Goal: Information Seeking & Learning: Learn about a topic

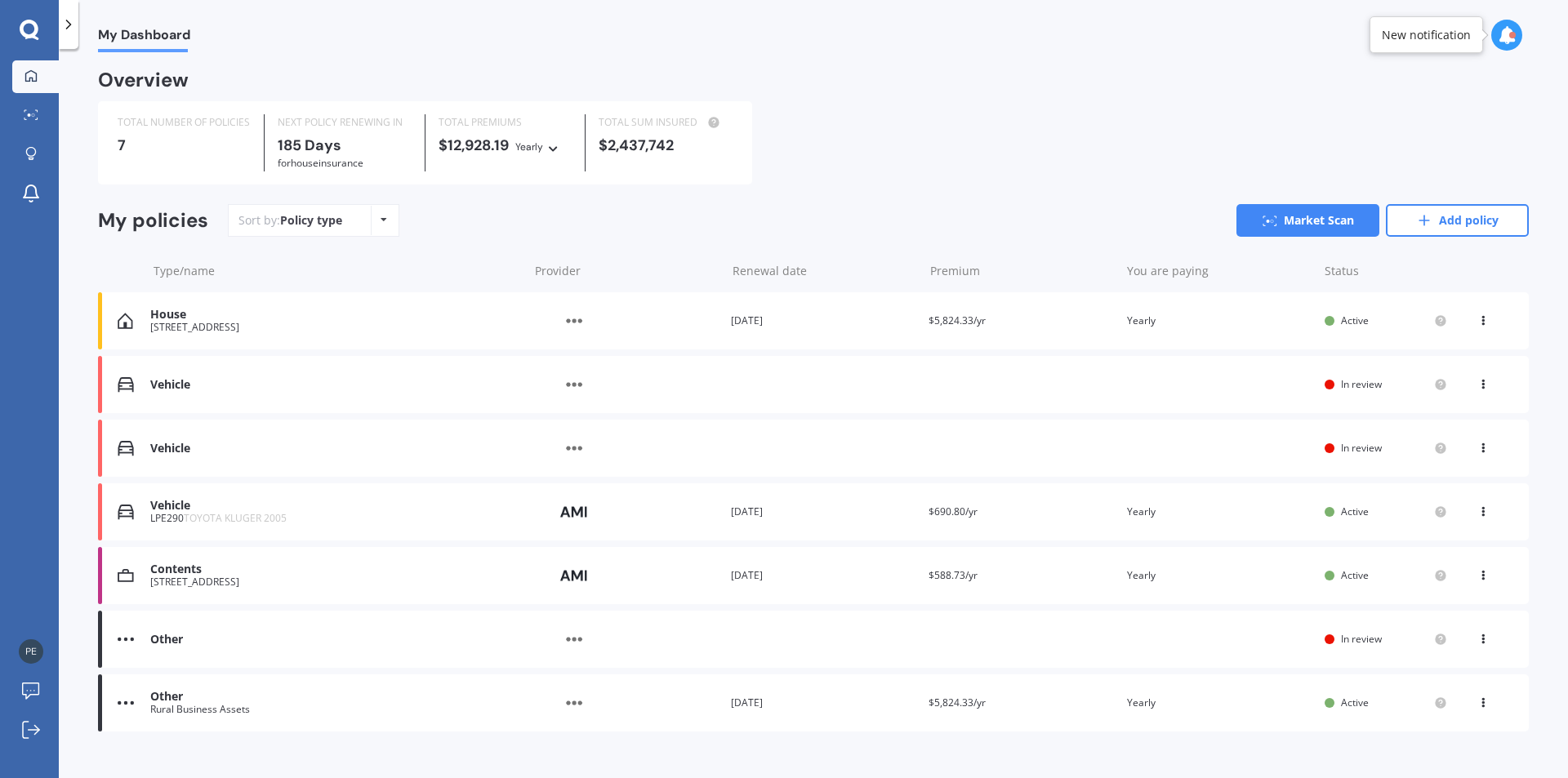
click at [349, 516] on div "LPE290 TOYOTA KLUGER 2005" at bounding box center [335, 518] width 370 height 11
click at [657, 580] on div "Provider" at bounding box center [625, 576] width 185 height 31
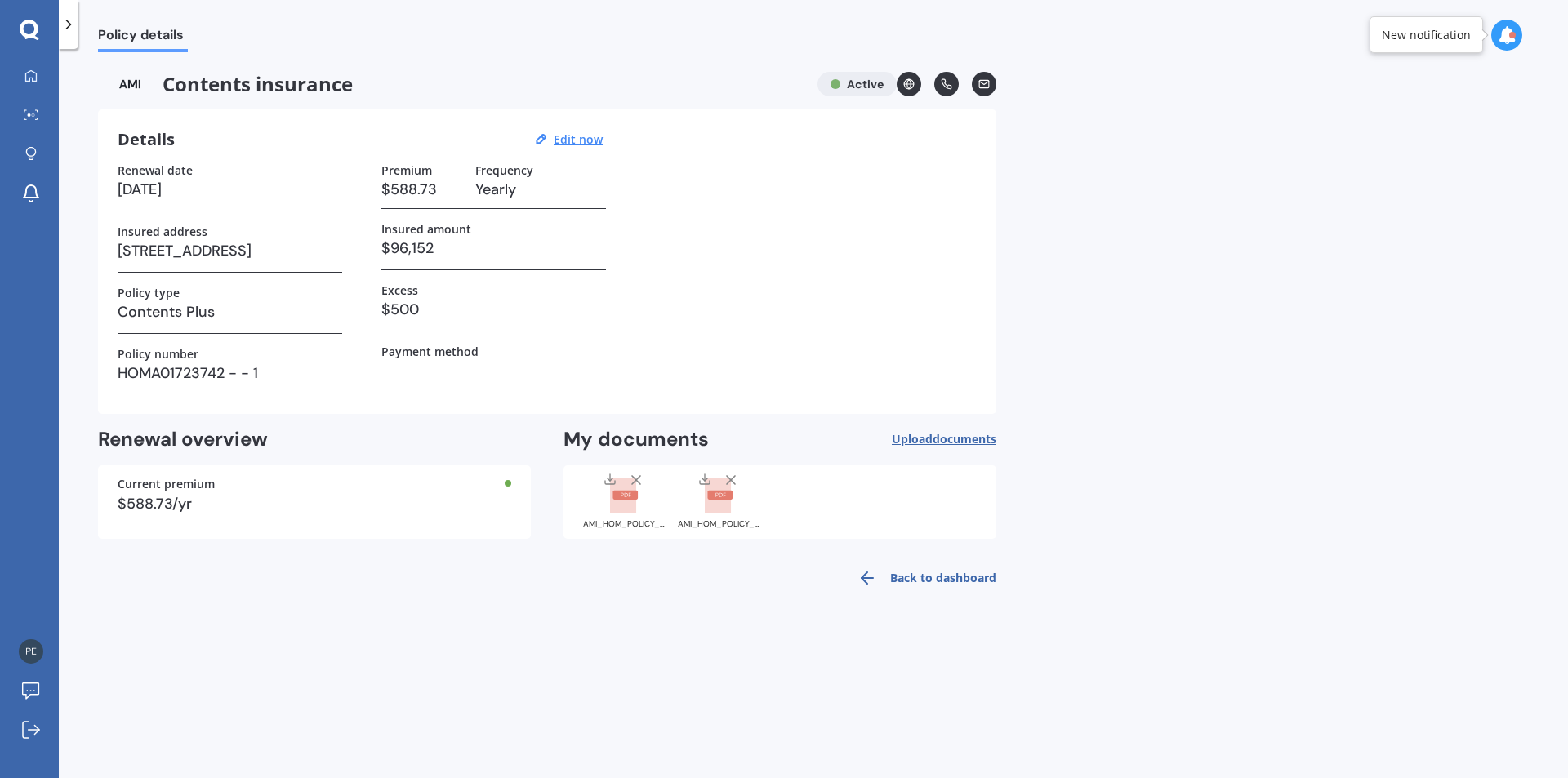
click at [932, 581] on link "Back to dashboard" at bounding box center [921, 578] width 149 height 39
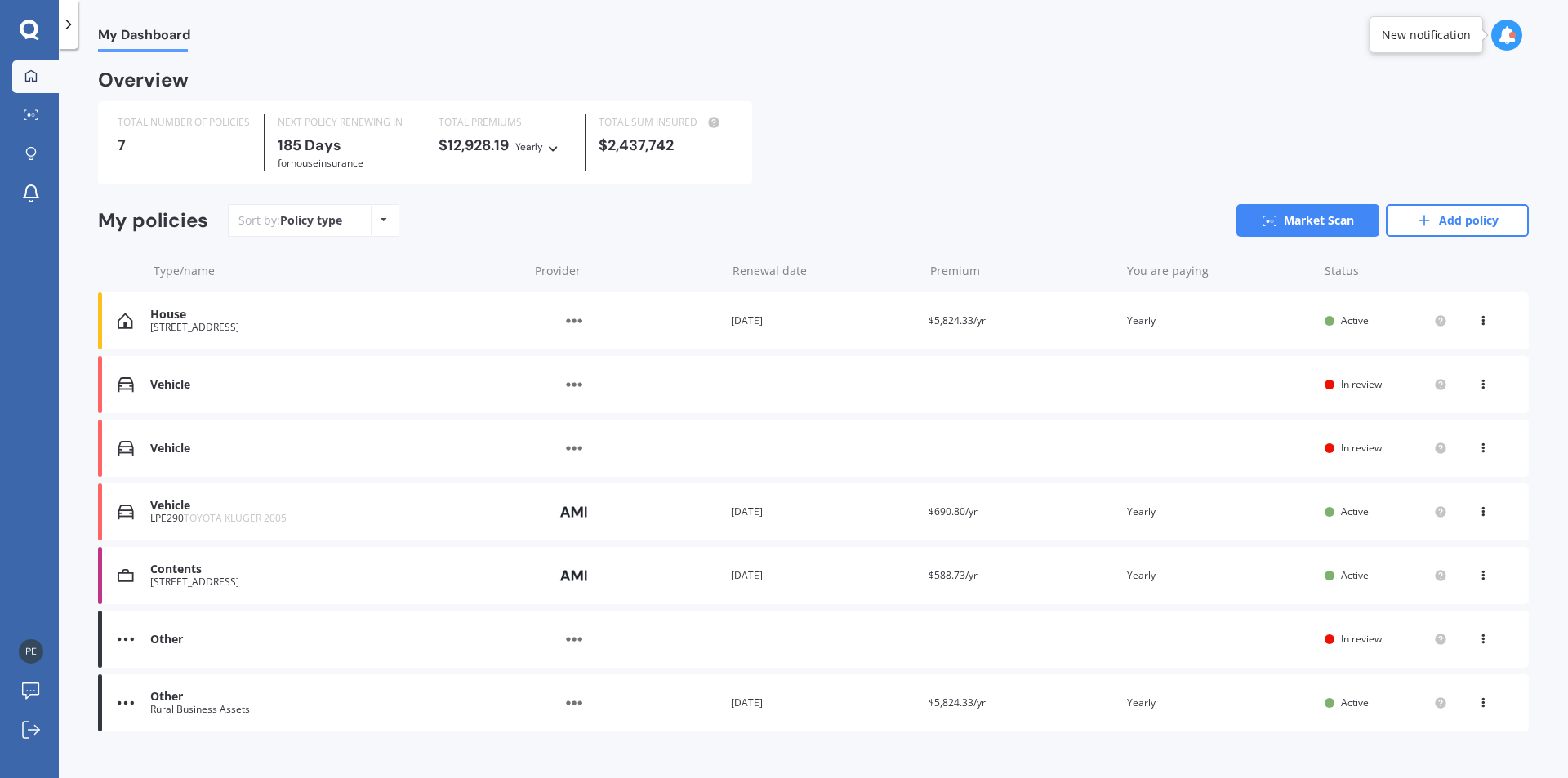
click at [265, 586] on div "[STREET_ADDRESS]" at bounding box center [335, 582] width 370 height 11
click at [1477, 577] on icon at bounding box center [1483, 573] width 11 height 10
click at [883, 592] on div "Contents [STREET_ADDRESS] Provider Renewal date [DATE] Premium $588.73/yr You a…" at bounding box center [813, 575] width 1431 height 57
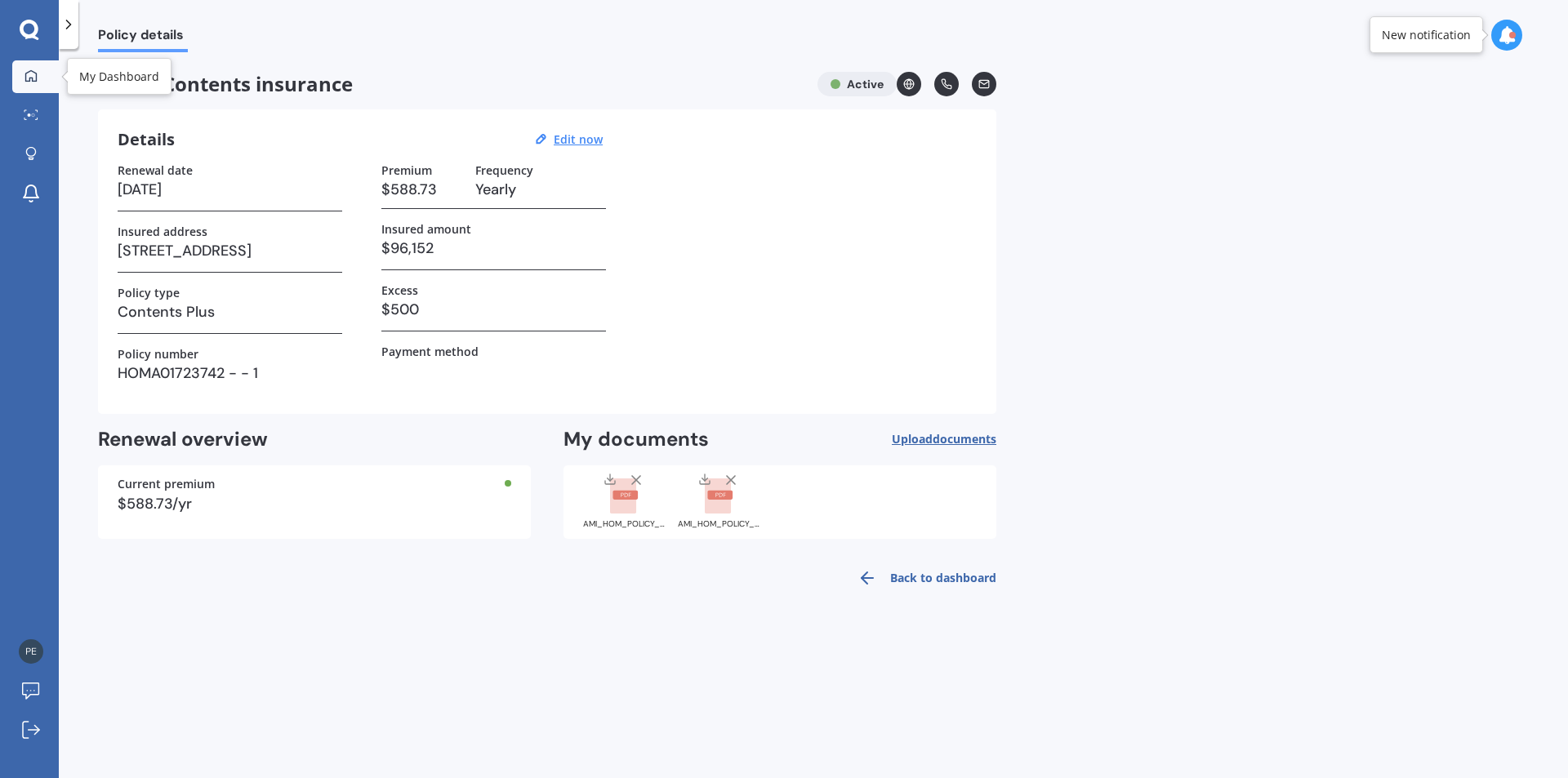
click at [31, 73] on icon at bounding box center [31, 76] width 13 height 13
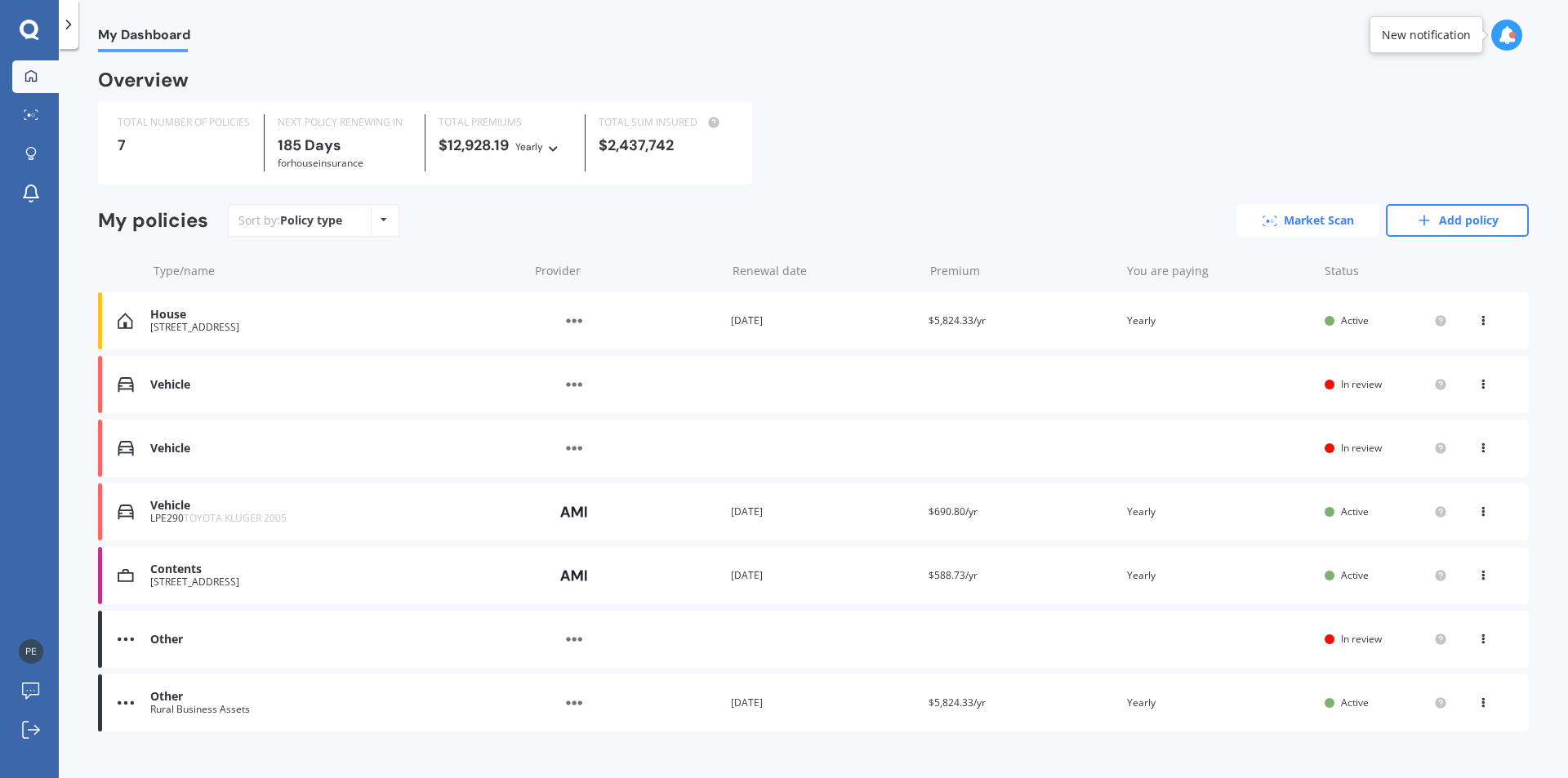
click at [1313, 223] on link "Market Scan" at bounding box center [1308, 220] width 142 height 32
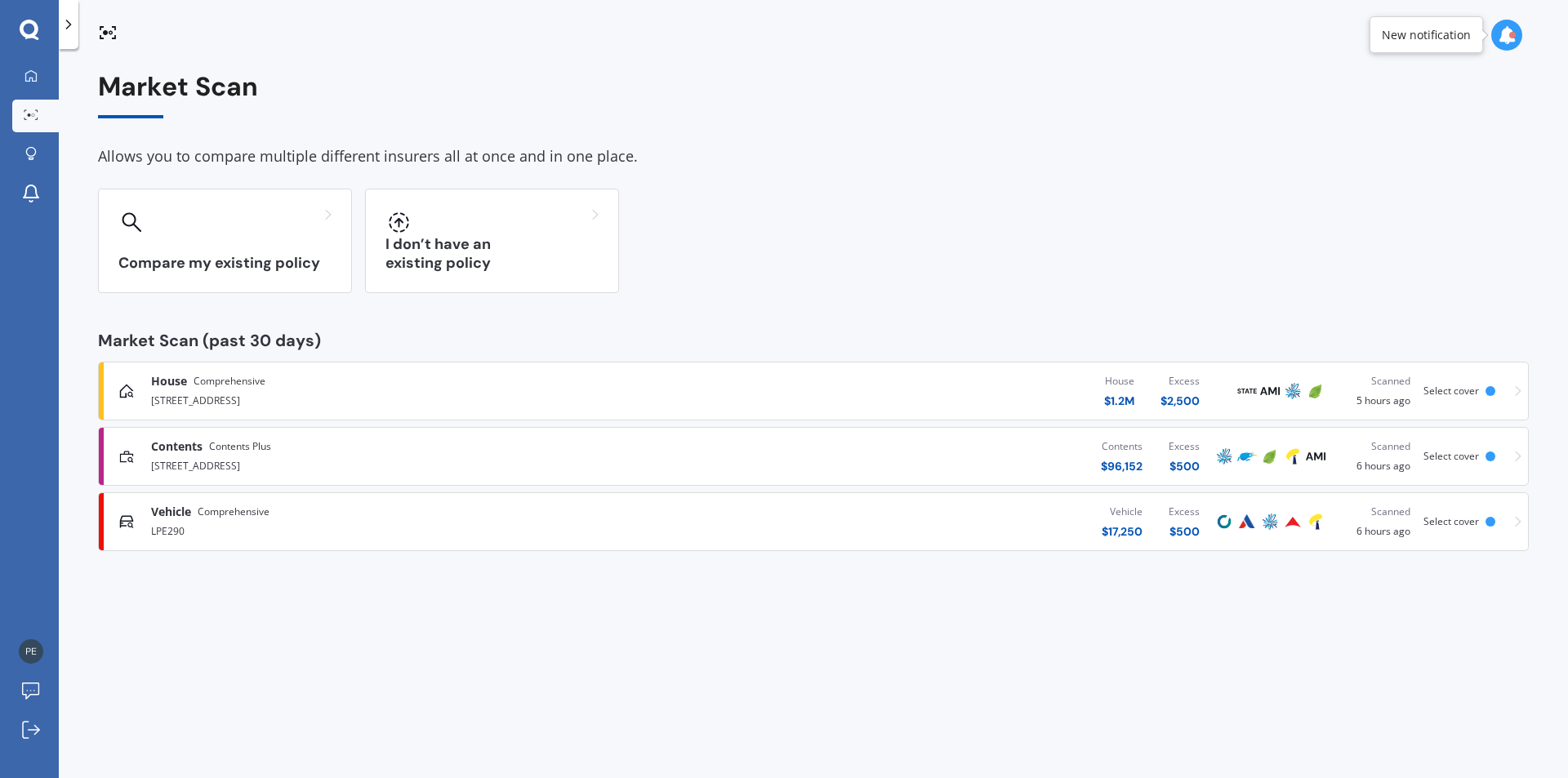
click at [447, 462] on div "[STREET_ADDRESS]" at bounding box center [408, 464] width 514 height 19
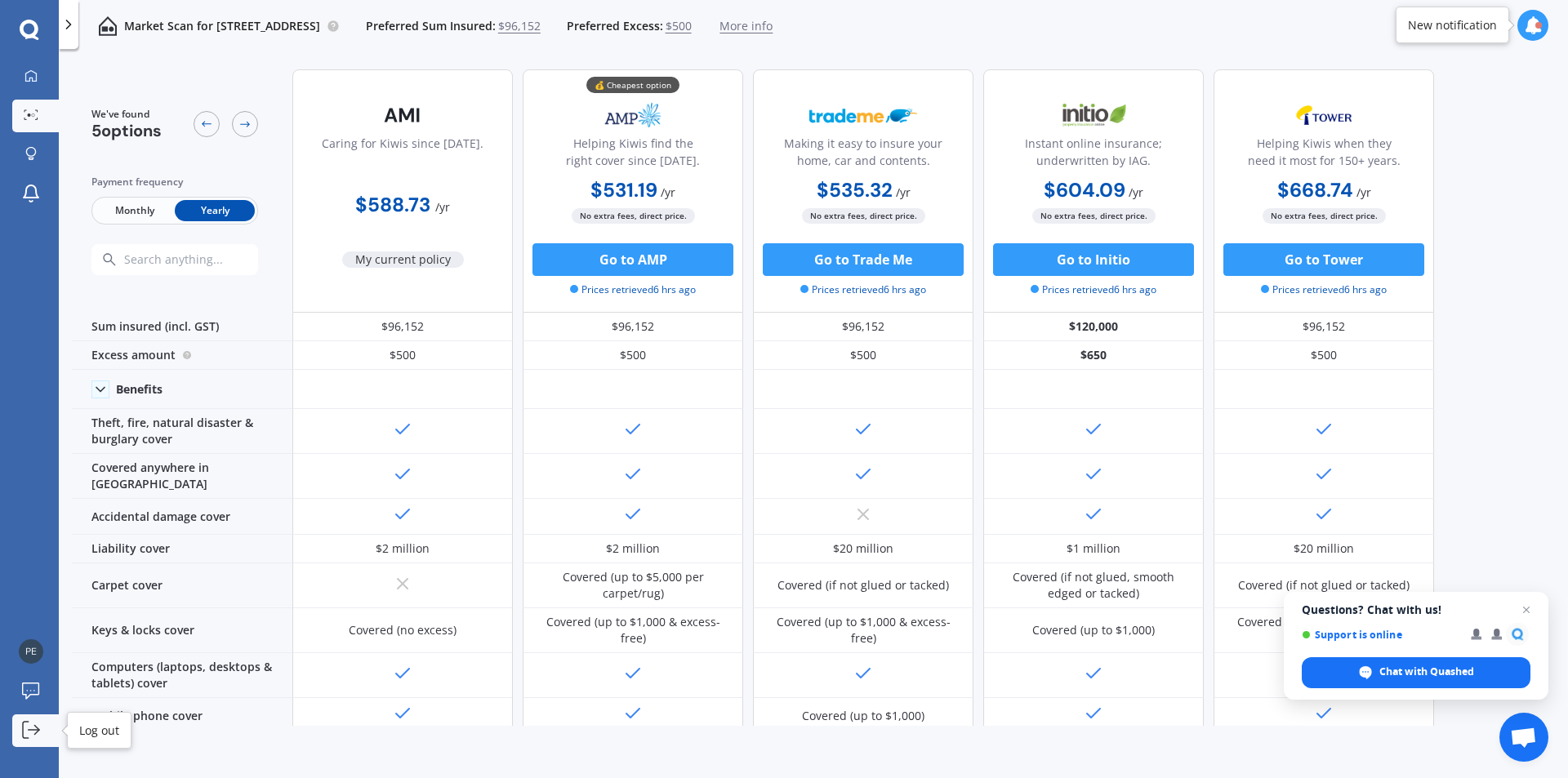
click at [27, 728] on icon at bounding box center [31, 730] width 18 height 18
